Goal: Check status: Check status

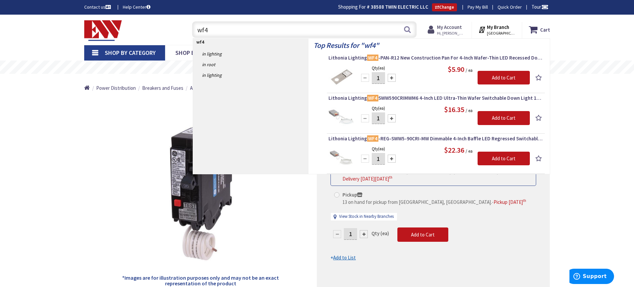
click at [453, 29] on strong "My Account" at bounding box center [449, 27] width 25 height 6
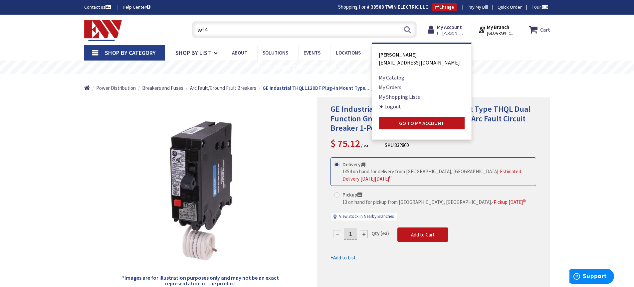
click at [390, 87] on link "My Orders" at bounding box center [390, 87] width 23 height 8
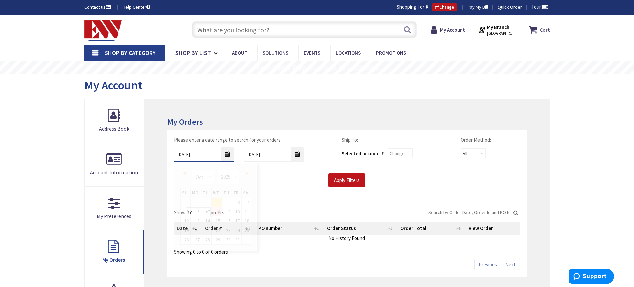
click at [228, 154] on input "10/1/2025" at bounding box center [204, 154] width 60 height 15
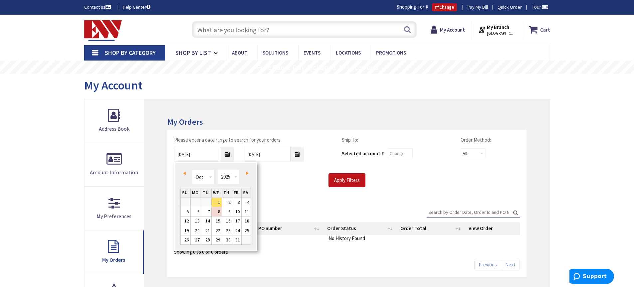
click at [184, 174] on span "Prev" at bounding box center [184, 173] width 3 height 3
type input "07/29/2025"
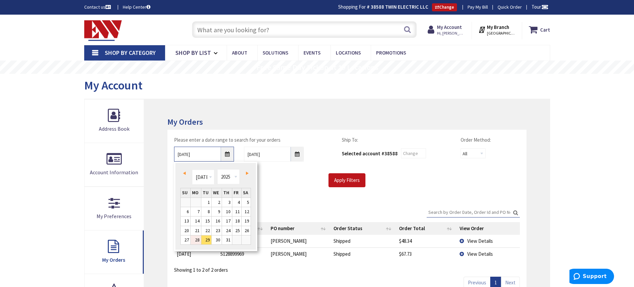
type input "[GEOGRAPHIC_DATA], [GEOGRAPHIC_DATA]"
click at [196, 241] on link "28" at bounding box center [196, 240] width 10 height 9
type input "07/28/2025"
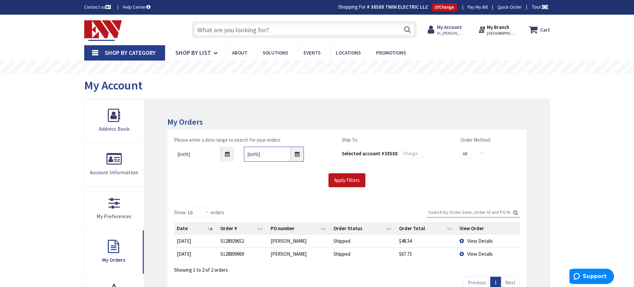
click at [299, 154] on input "10/8/2025" at bounding box center [274, 154] width 60 height 15
click at [294, 154] on input "10/8/2025" at bounding box center [274, 154] width 60 height 15
click at [278, 154] on input "10/8/2025" at bounding box center [274, 154] width 60 height 15
click at [299, 154] on input "10/8/2025" at bounding box center [274, 154] width 60 height 15
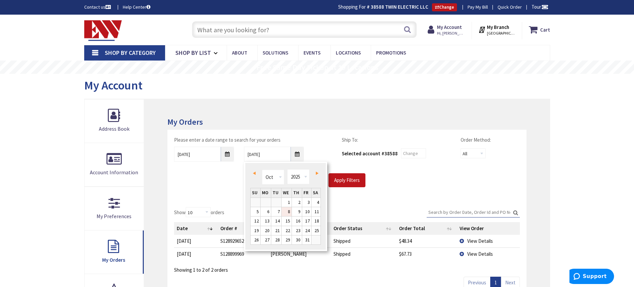
click at [255, 173] on span "Prev" at bounding box center [254, 173] width 3 height 3
click at [308, 201] on link "1" at bounding box center [306, 202] width 9 height 9
type input "08/01/2025"
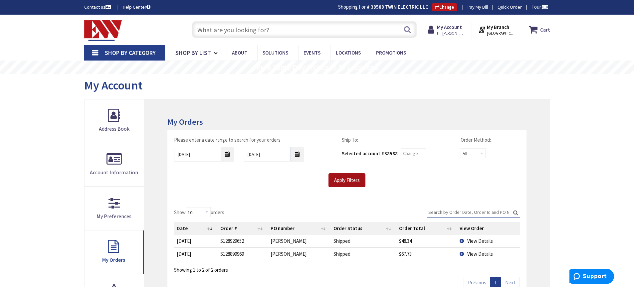
click at [346, 179] on input "Apply Filters" at bounding box center [347, 180] width 37 height 14
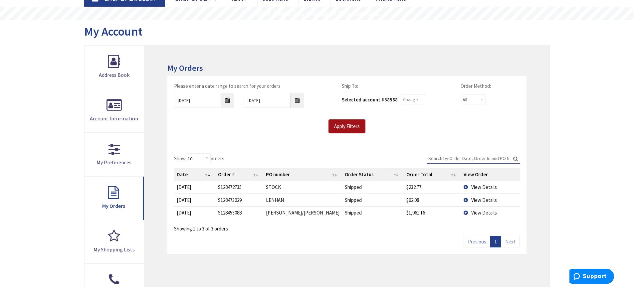
scroll to position [67, 0]
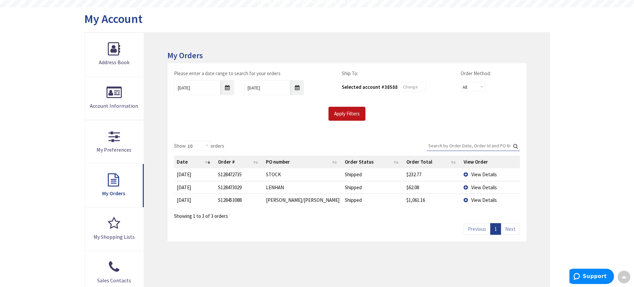
click at [482, 187] on span "View Details" at bounding box center [484, 187] width 26 height 6
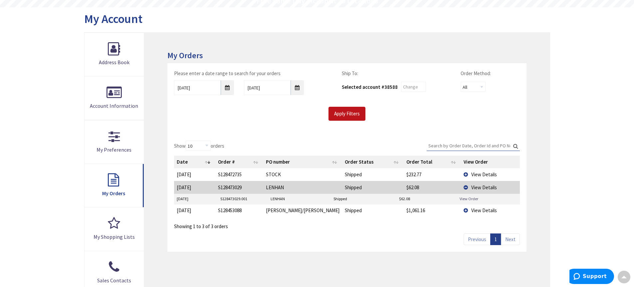
click at [473, 198] on link "View Order" at bounding box center [469, 199] width 19 height 6
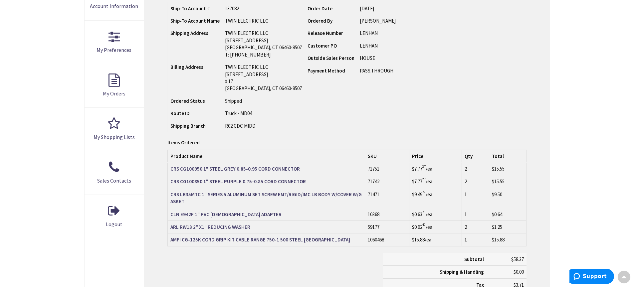
scroll to position [167, 0]
